Goal: Check status

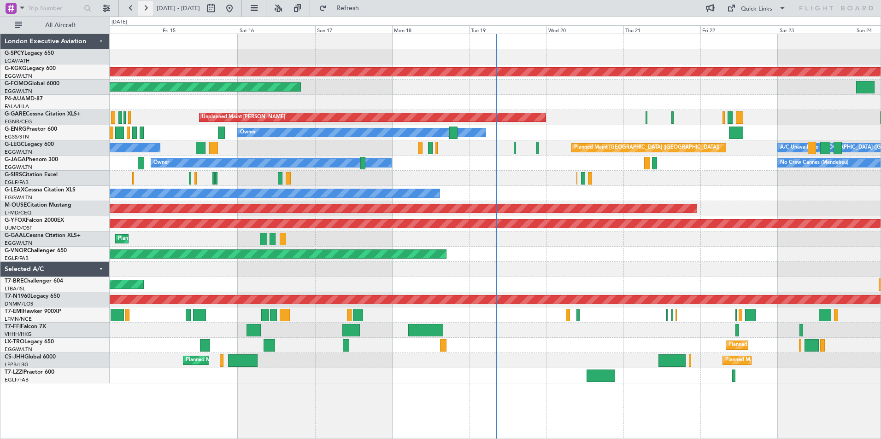
click at [145, 5] on button at bounding box center [145, 8] width 15 height 15
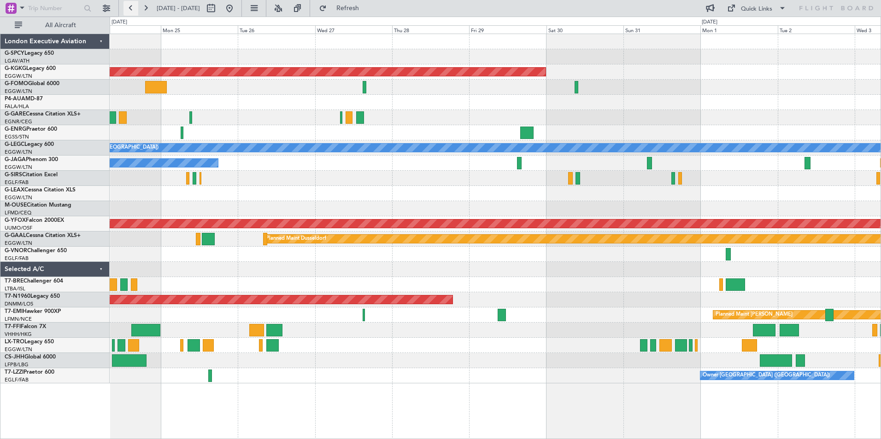
click at [129, 8] on button at bounding box center [130, 8] width 15 height 15
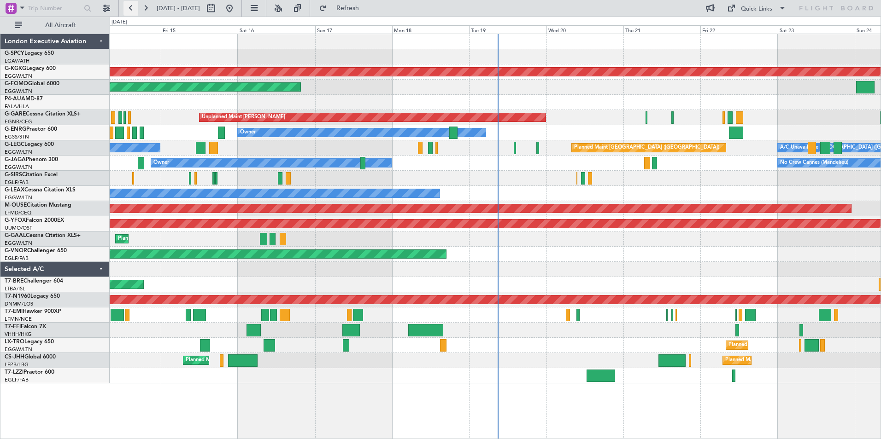
click at [130, 8] on button at bounding box center [130, 8] width 15 height 15
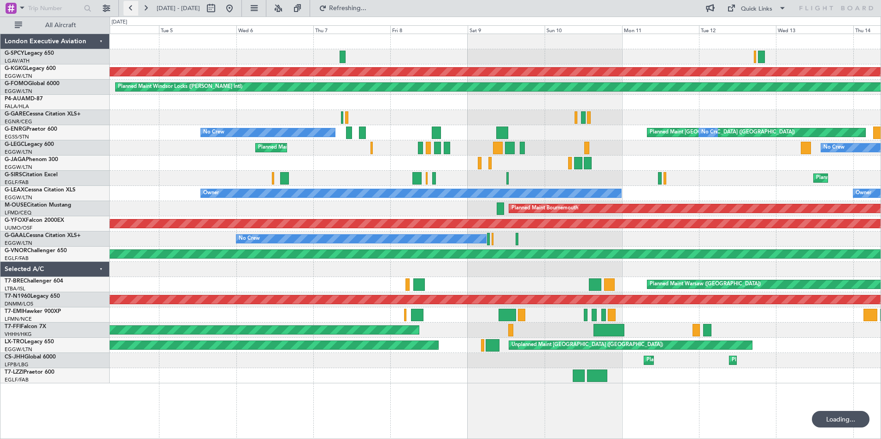
click at [130, 8] on button at bounding box center [130, 8] width 15 height 15
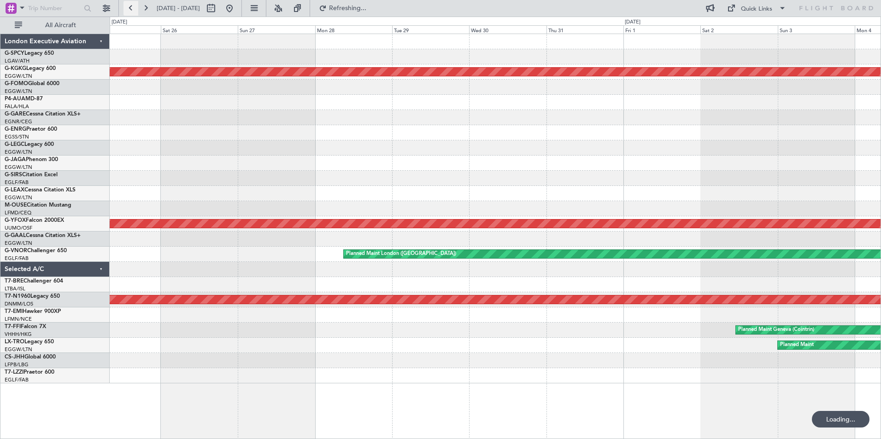
click at [130, 8] on button at bounding box center [130, 8] width 15 height 15
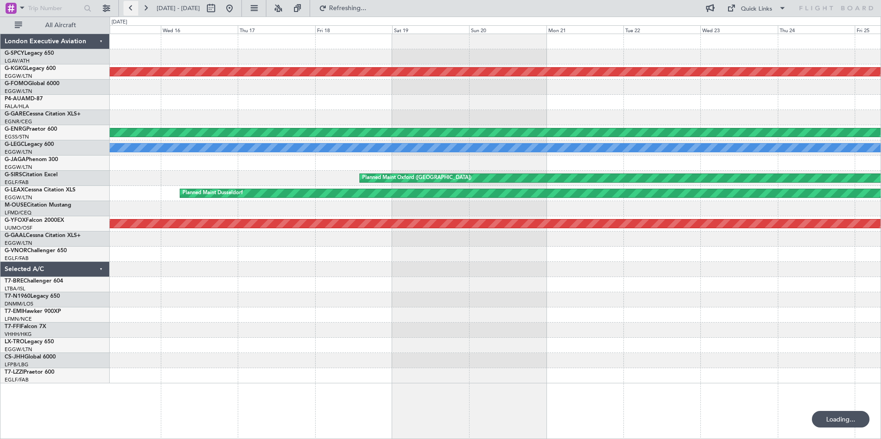
click at [130, 8] on button at bounding box center [130, 8] width 15 height 15
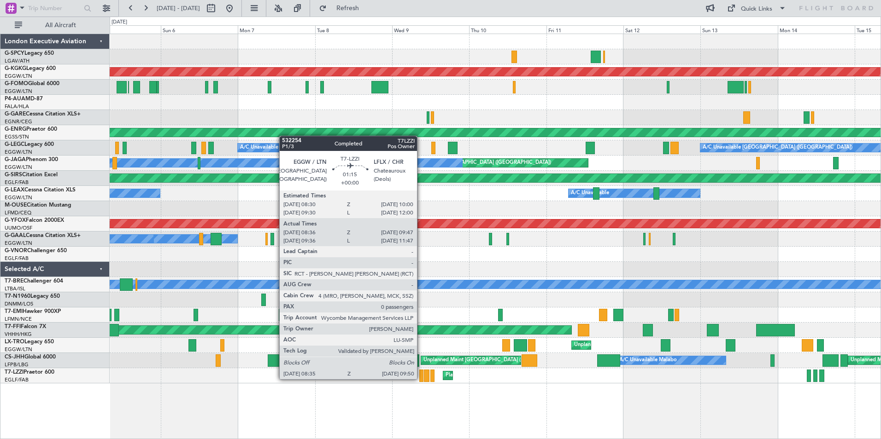
click at [421, 379] on div at bounding box center [421, 376] width 4 height 12
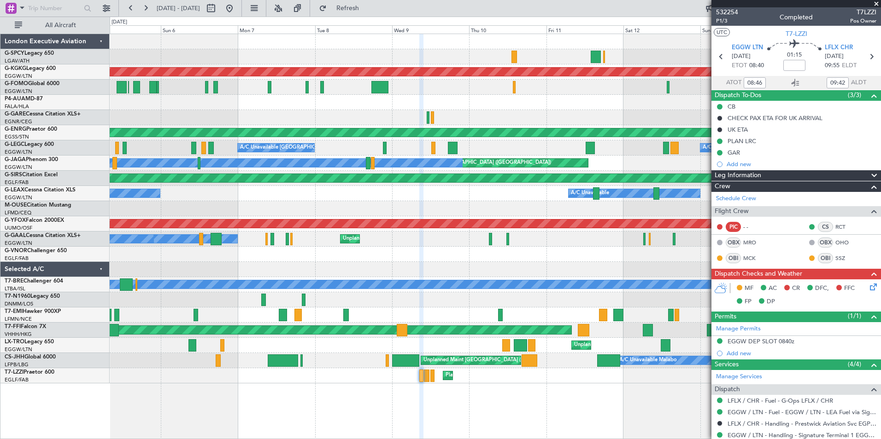
click at [878, 4] on span at bounding box center [876, 4] width 9 height 8
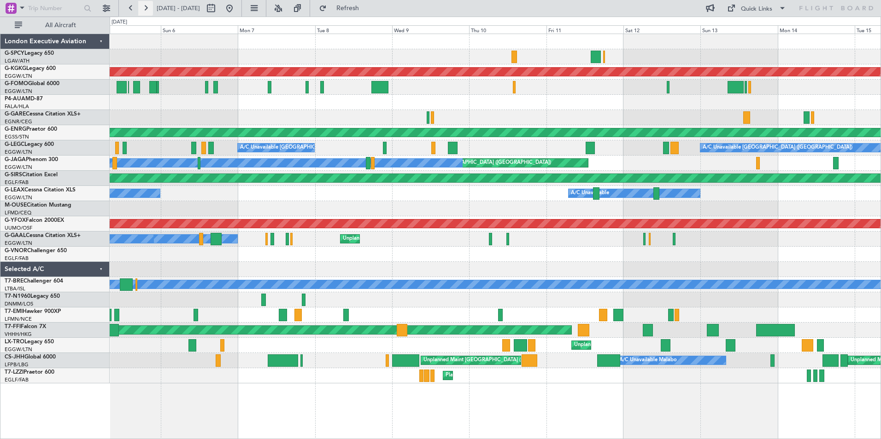
click at [144, 7] on button at bounding box center [145, 8] width 15 height 15
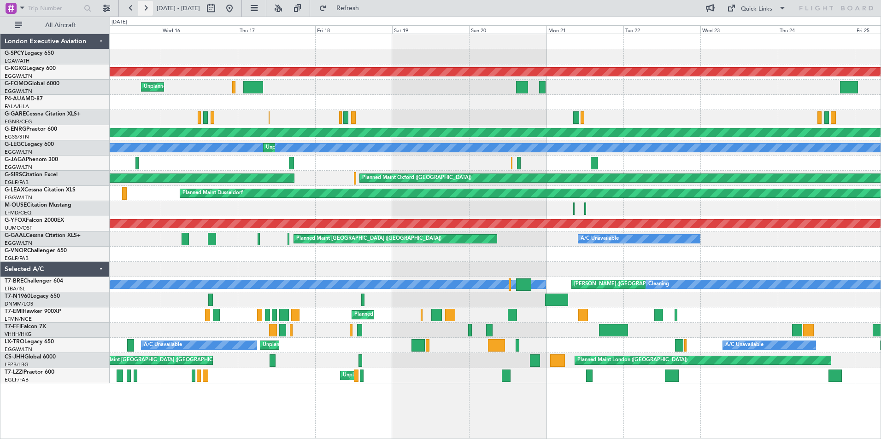
click at [147, 6] on button at bounding box center [145, 8] width 15 height 15
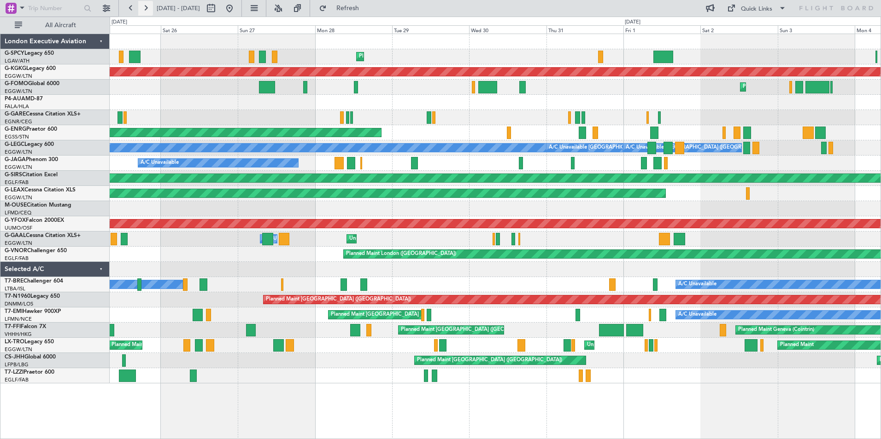
click at [149, 6] on button at bounding box center [145, 8] width 15 height 15
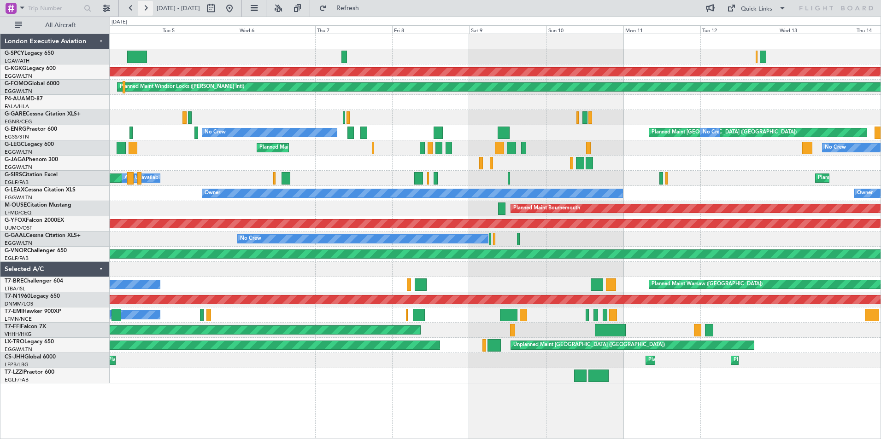
click at [147, 11] on button at bounding box center [145, 8] width 15 height 15
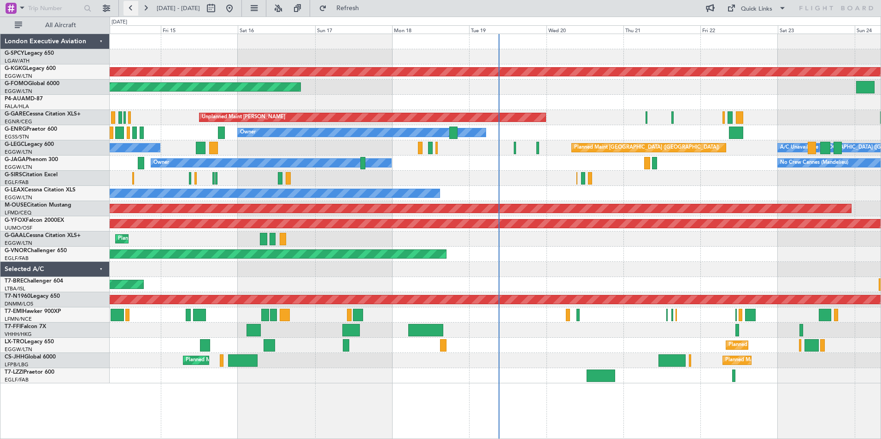
click at [128, 12] on button at bounding box center [130, 8] width 15 height 15
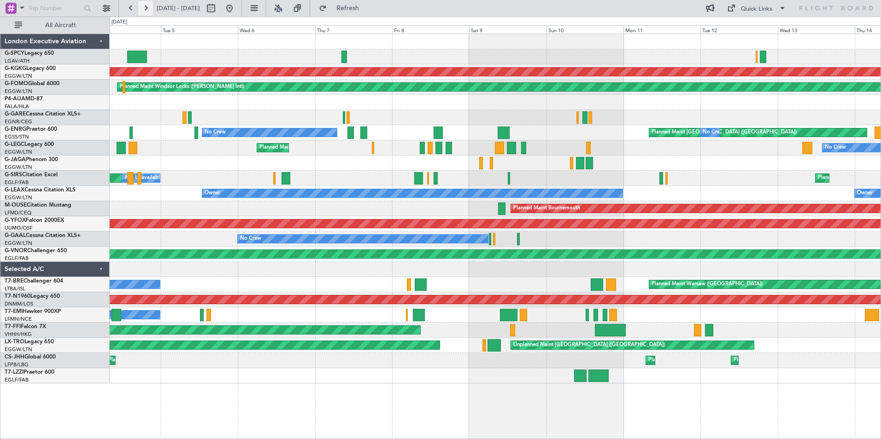
click at [146, 12] on button at bounding box center [145, 8] width 15 height 15
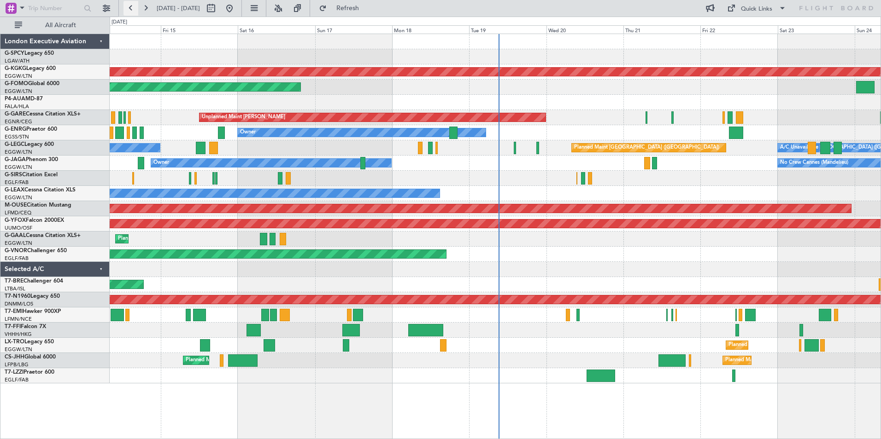
click at [131, 11] on button at bounding box center [130, 8] width 15 height 15
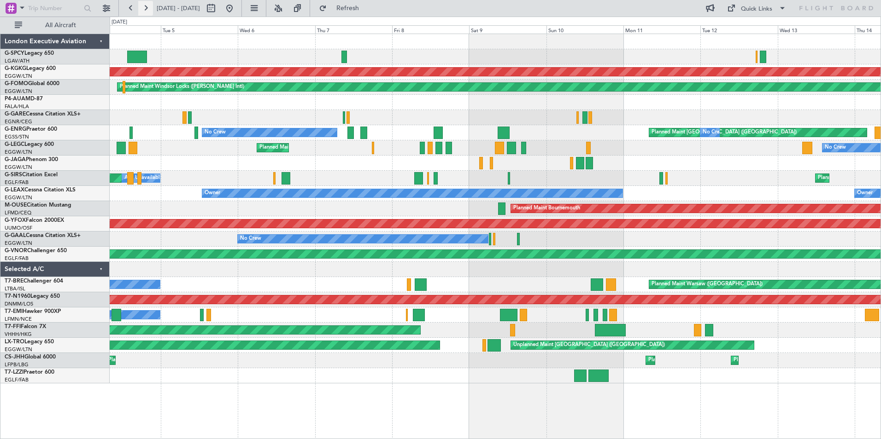
click at [147, 9] on button at bounding box center [145, 8] width 15 height 15
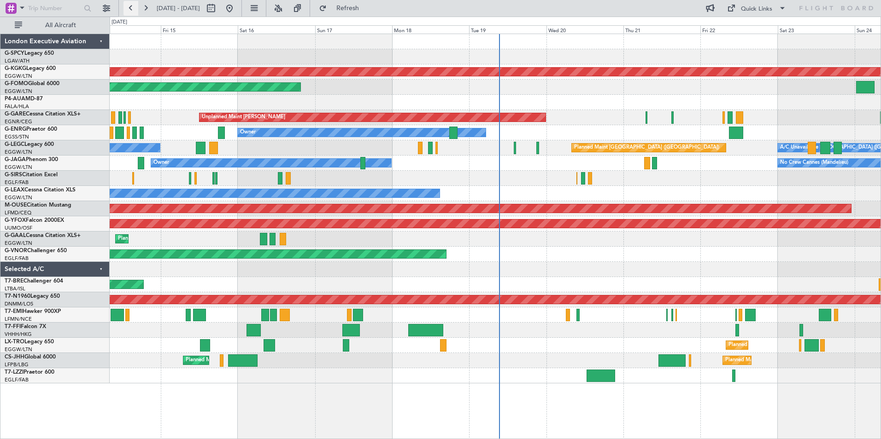
click at [129, 3] on button at bounding box center [130, 8] width 15 height 15
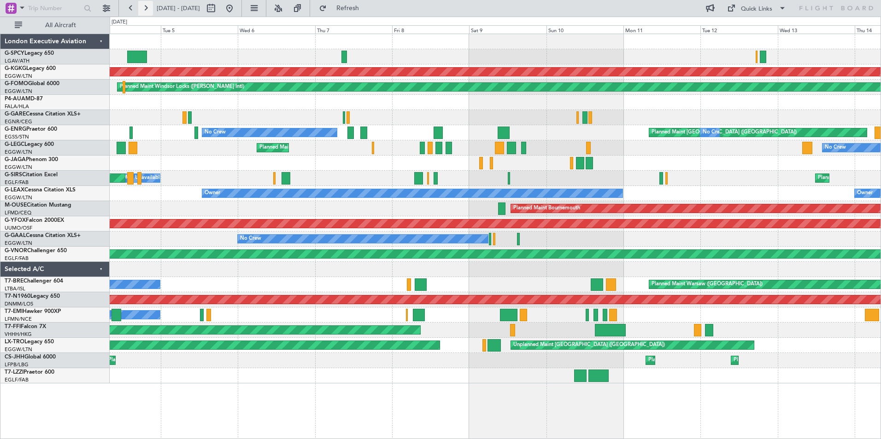
click at [146, 7] on button at bounding box center [145, 8] width 15 height 15
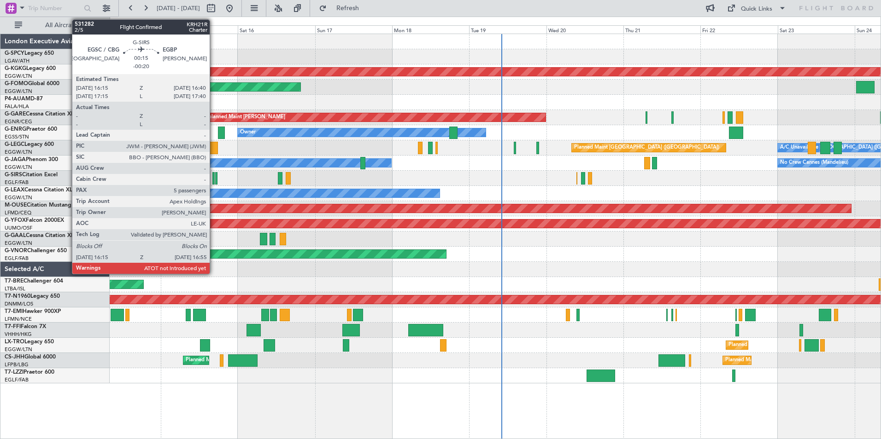
click at [214, 179] on div at bounding box center [213, 178] width 2 height 12
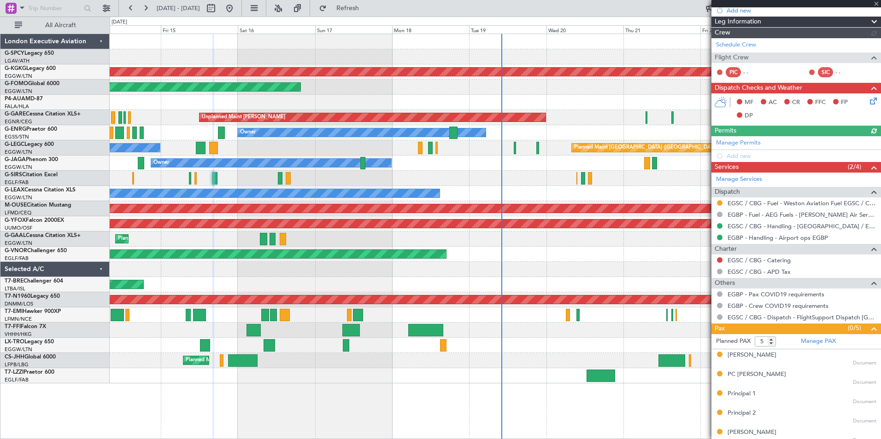
scroll to position [139, 0]
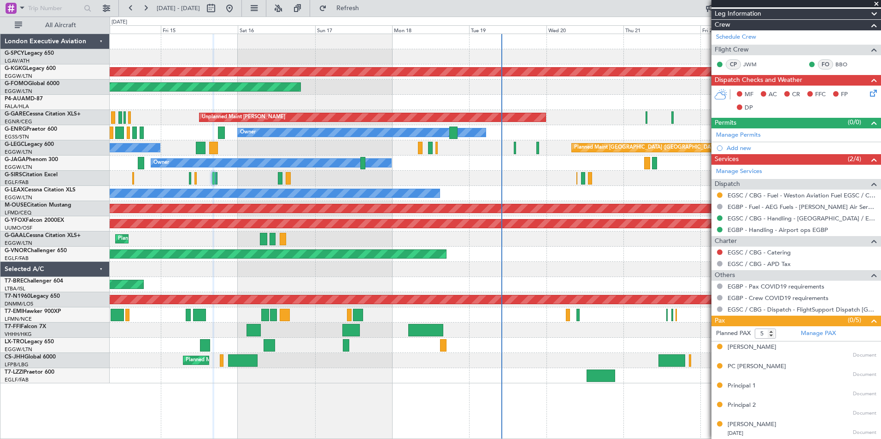
click at [875, 5] on span at bounding box center [876, 4] width 9 height 8
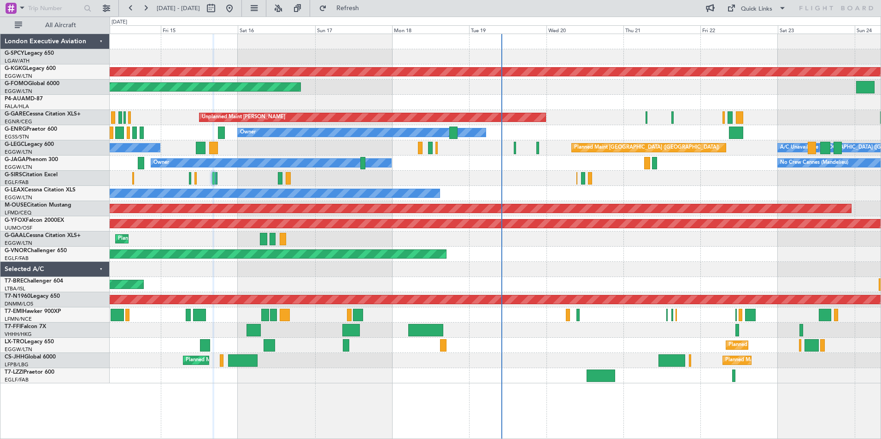
type input "0"
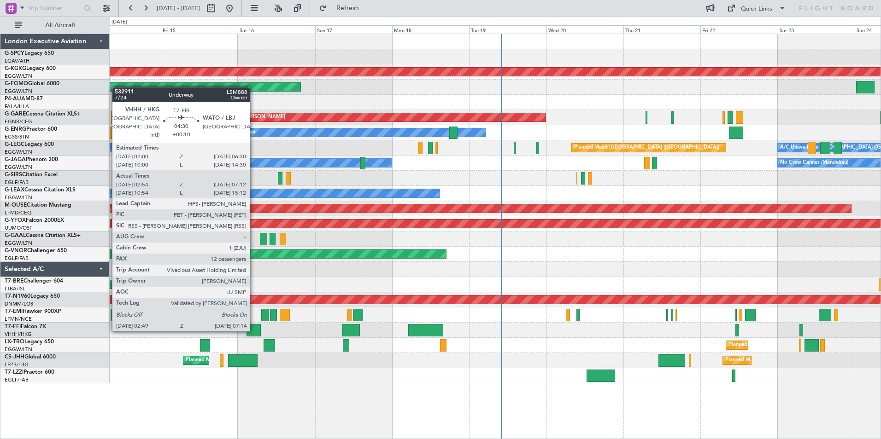
click at [254, 331] on div at bounding box center [253, 330] width 14 height 12
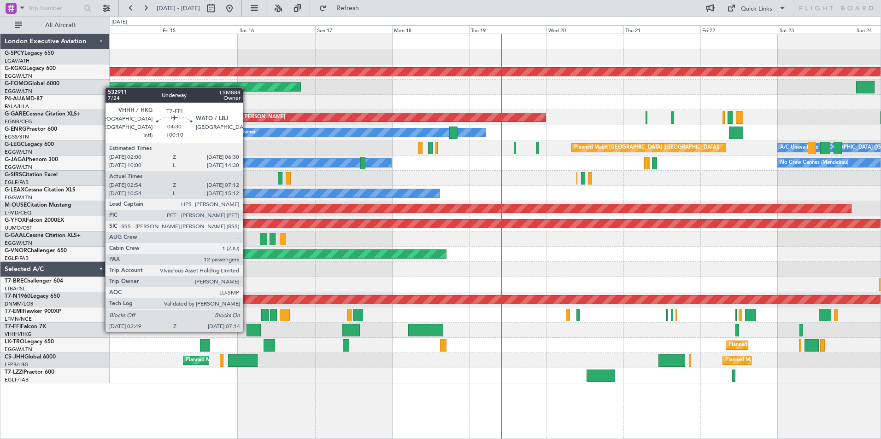
click at [247, 331] on div at bounding box center [253, 330] width 14 height 12
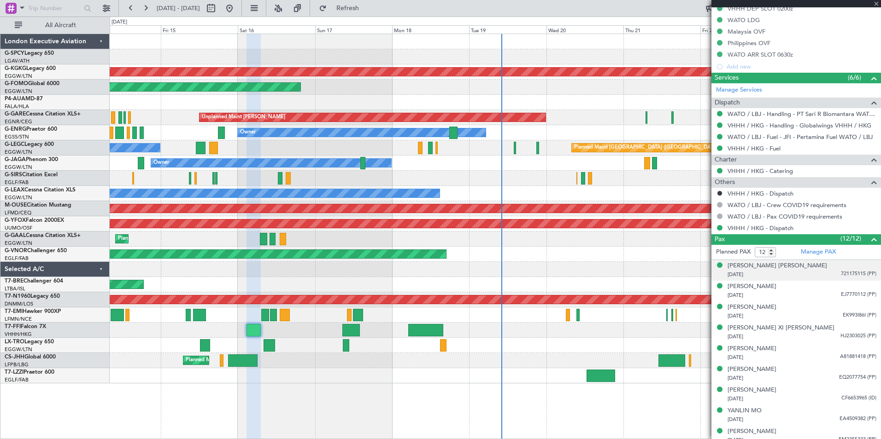
scroll to position [400, 0]
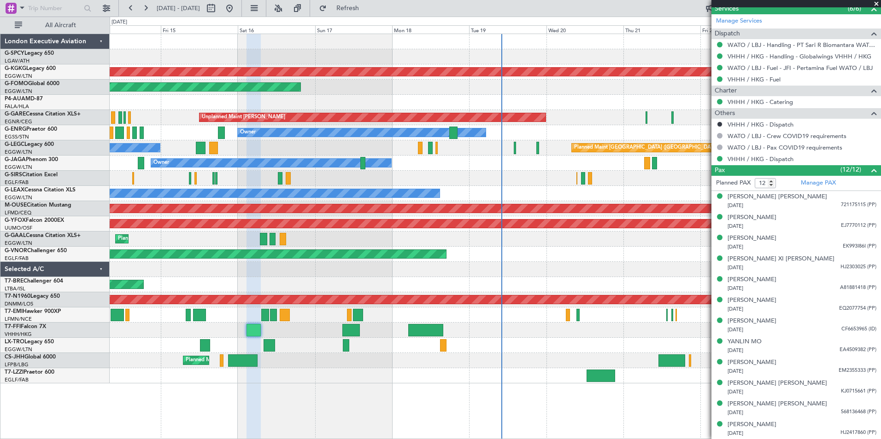
click at [876, 5] on span at bounding box center [876, 4] width 9 height 8
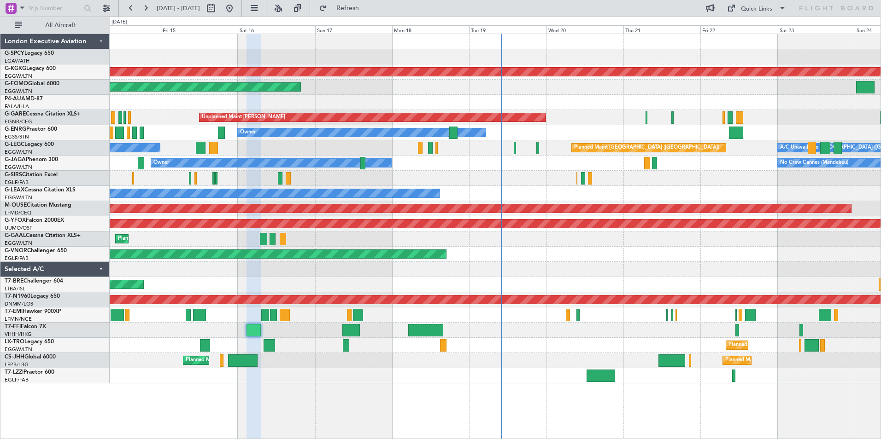
type input "0"
click at [132, 9] on button at bounding box center [130, 8] width 15 height 15
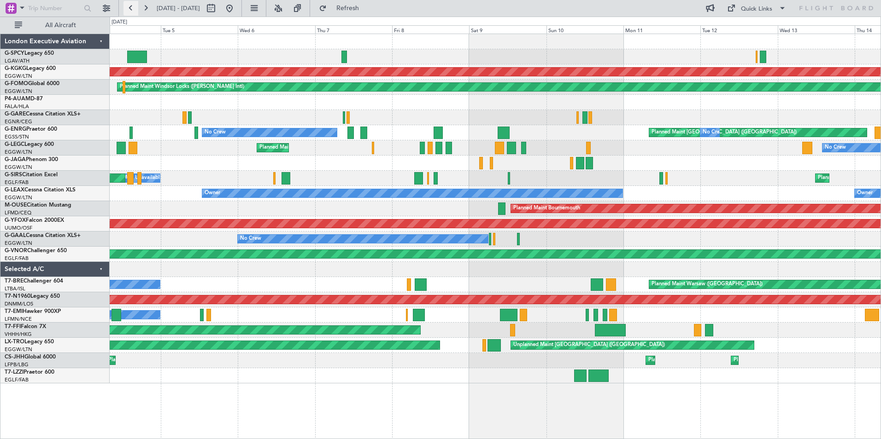
click at [132, 9] on button at bounding box center [130, 8] width 15 height 15
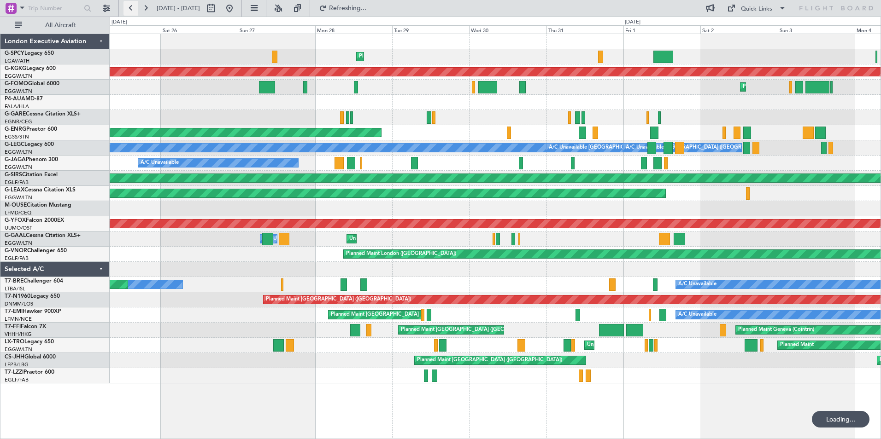
click at [132, 9] on button at bounding box center [130, 8] width 15 height 15
